Goal: Task Accomplishment & Management: Use online tool/utility

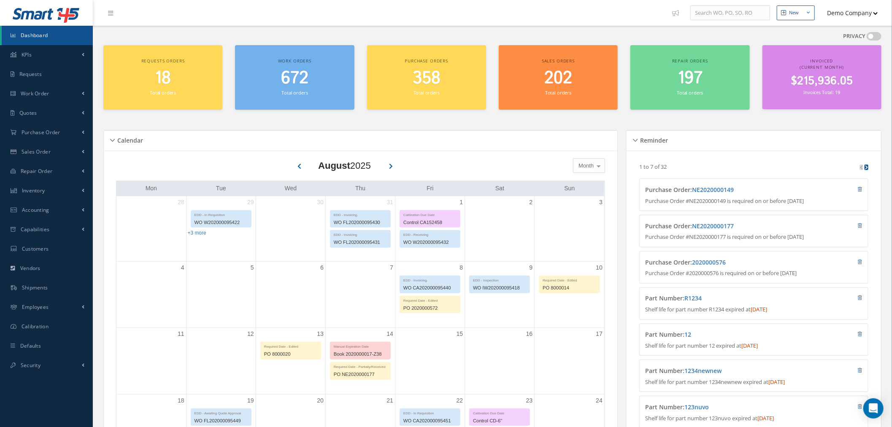
click at [859, 13] on button "Demo Company" at bounding box center [848, 13] width 59 height 16
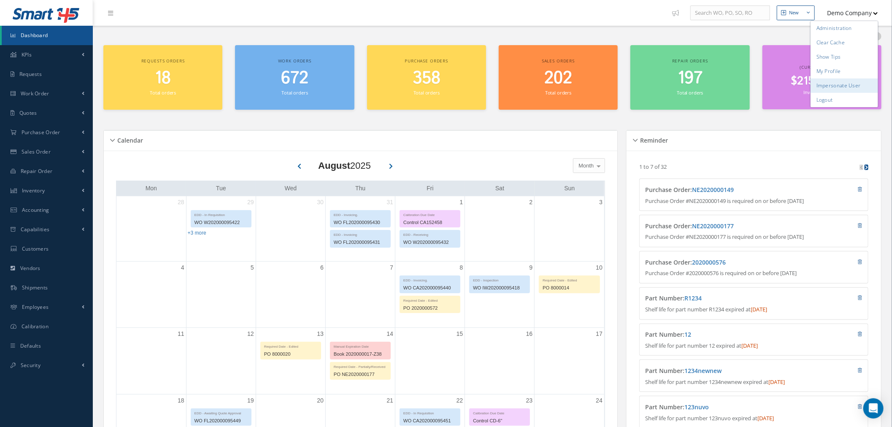
click at [844, 80] on link "Impersonate User" at bounding box center [845, 85] width 68 height 14
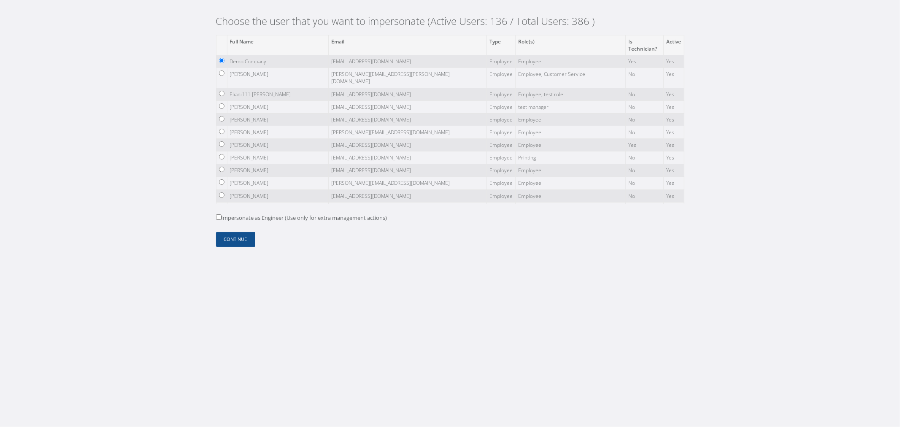
click at [259, 221] on label "Impersonate as Engineer (Use only for extra management actions)" at bounding box center [301, 218] width 171 height 8
click at [222, 220] on input "Impersonate as Engineer (Use only for extra management actions)" at bounding box center [218, 216] width 5 height 5
checkbox input "true"
click at [240, 239] on button "Continue" at bounding box center [235, 239] width 39 height 15
